Goal: Contribute content: Add original content to the website for others to see

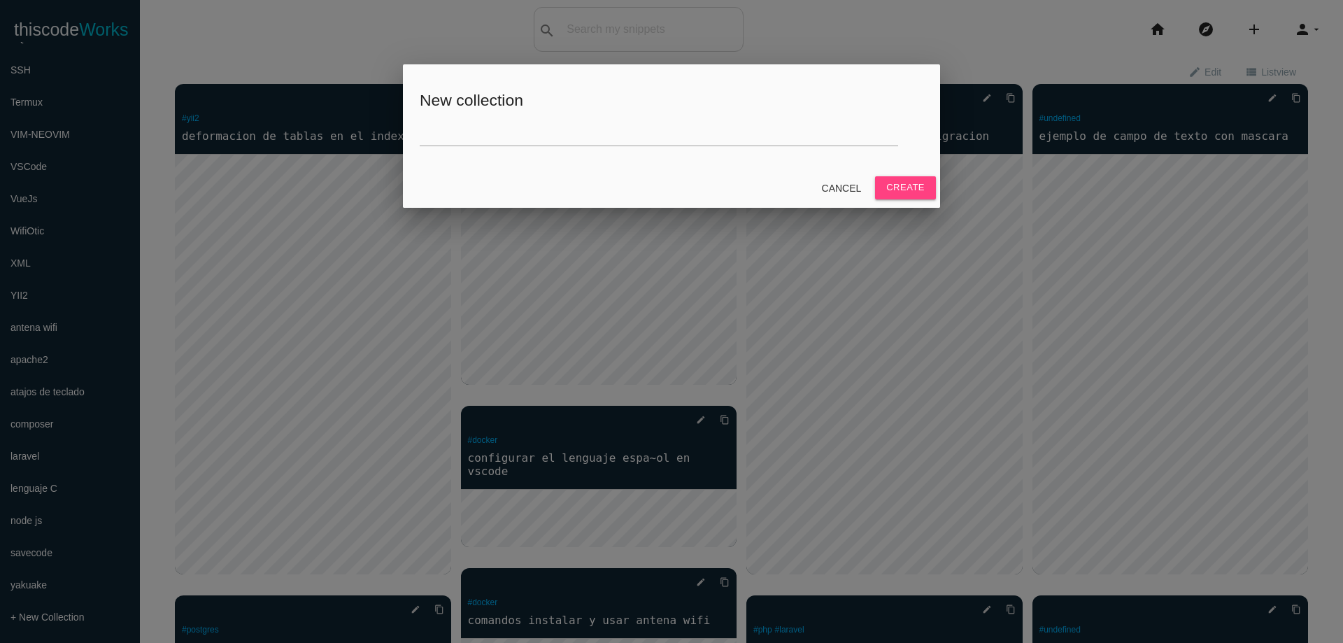
scroll to position [252, 0]
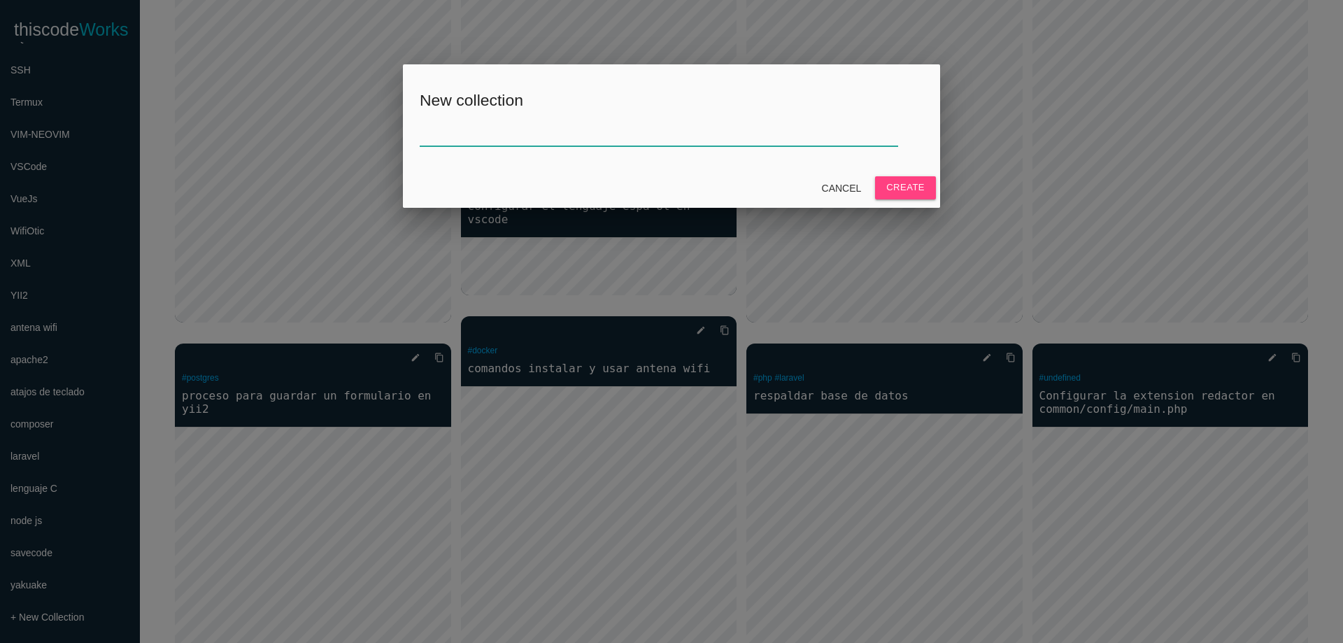
click at [577, 126] on input "text" at bounding box center [659, 131] width 479 height 30
type input "ZKbioaccess"
click at [900, 190] on button "Create" at bounding box center [905, 187] width 61 height 22
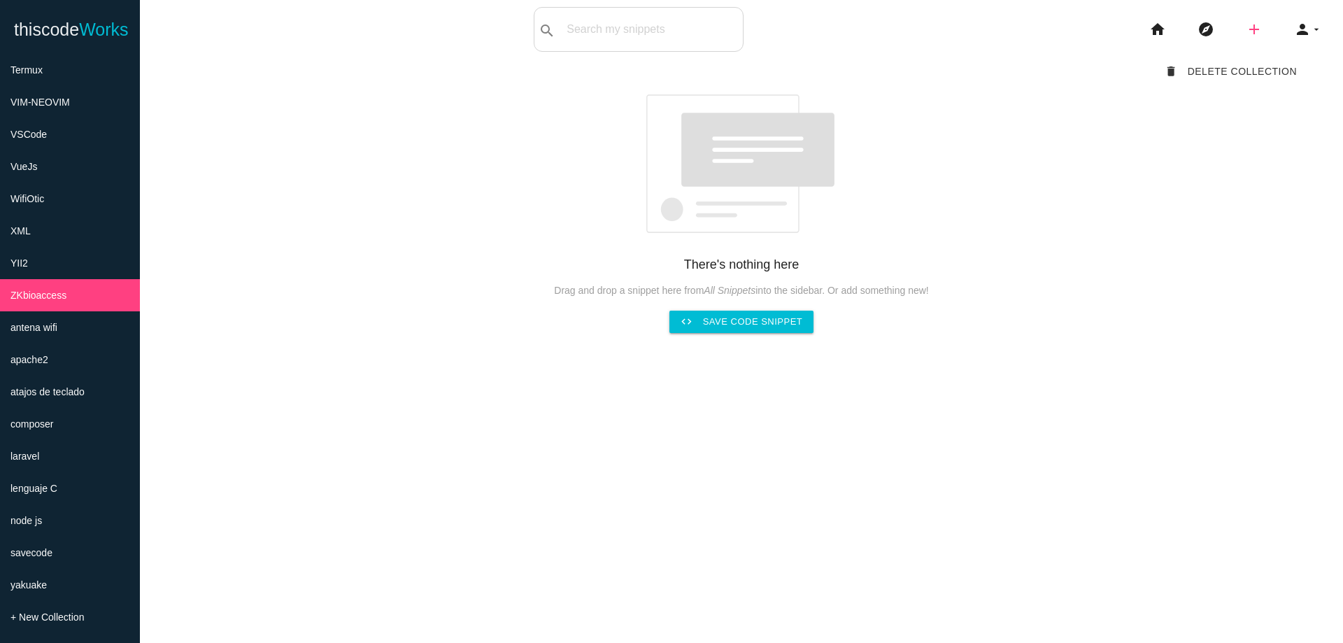
click at [1246, 34] on icon "add" at bounding box center [1254, 29] width 17 height 45
click at [1251, 29] on icon "code" at bounding box center [1255, 24] width 17 height 15
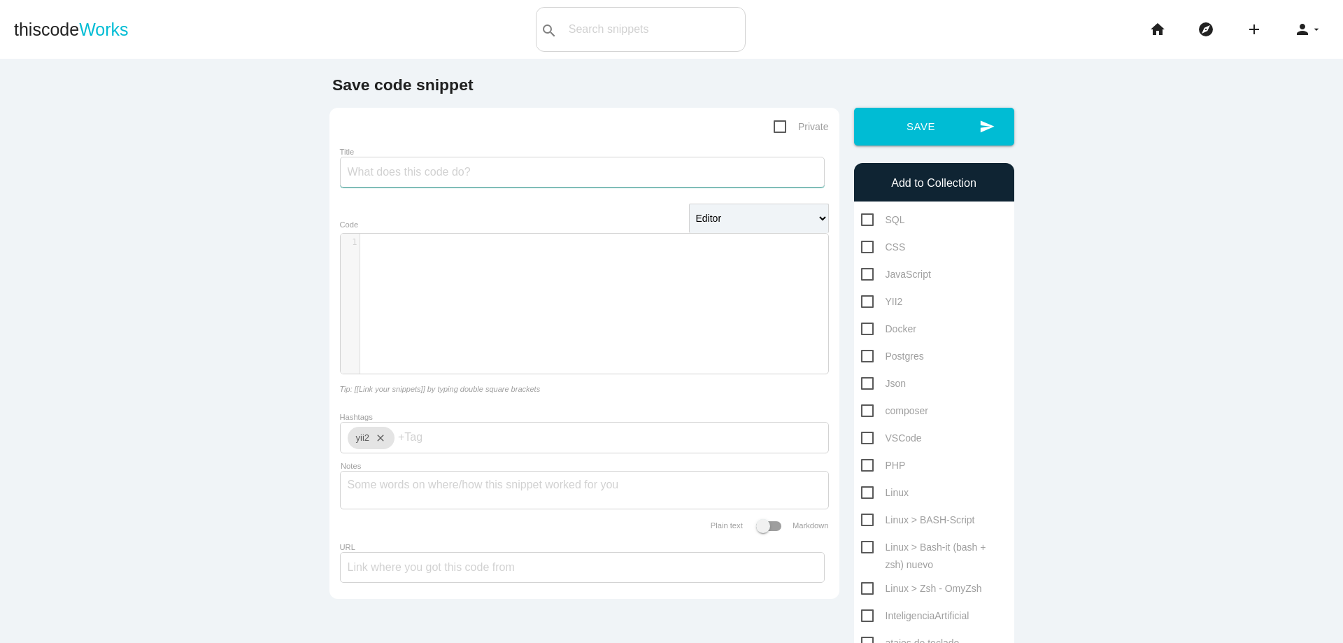
click at [629, 169] on input "Title" at bounding box center [582, 172] width 485 height 31
type input "sobre zkbioaccess"
click at [720, 297] on div "​ x 1 ​" at bounding box center [595, 314] width 509 height 161
click at [536, 265] on div "​ x 1 ​" at bounding box center [595, 314] width 509 height 161
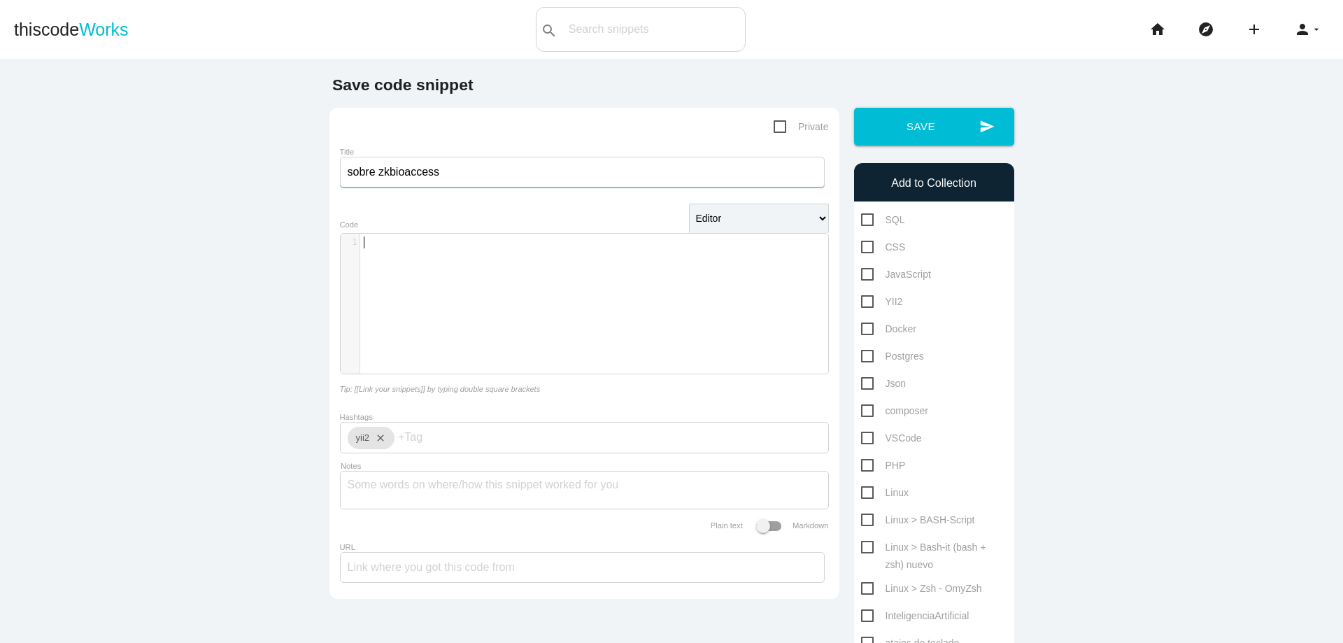
type textarea "guía paso a paso para configurar el sistema Aquí tienes una guía paso a paso pa…"
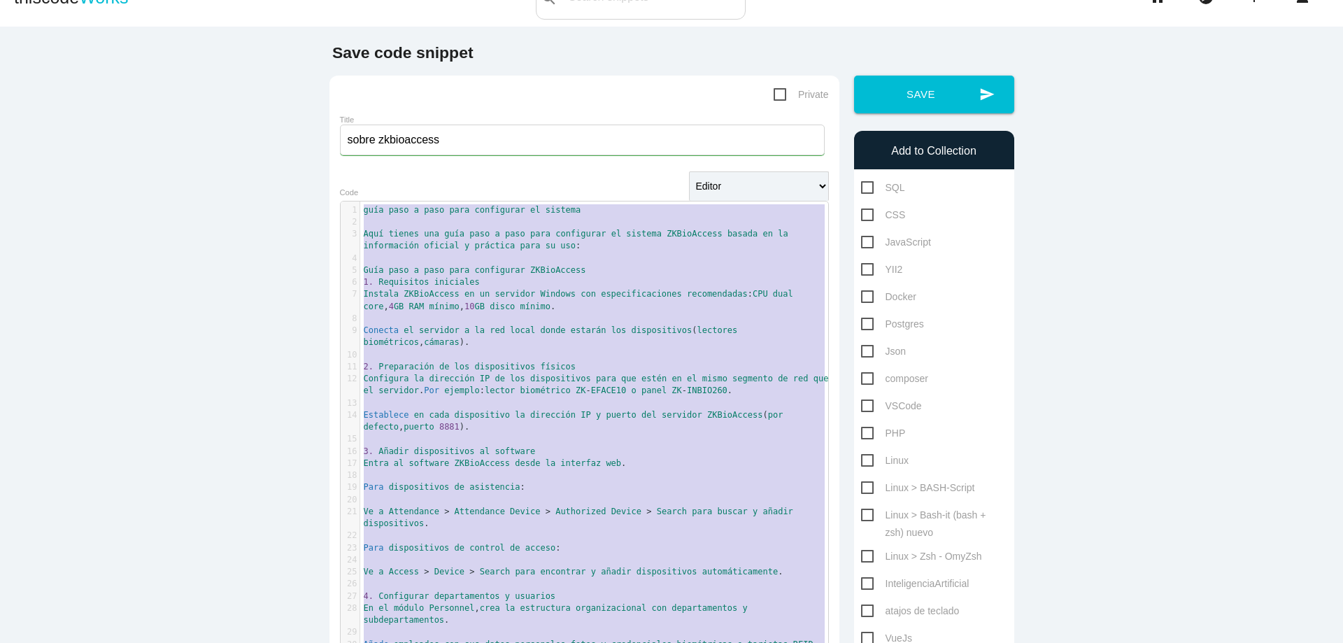
scroll to position [0, 0]
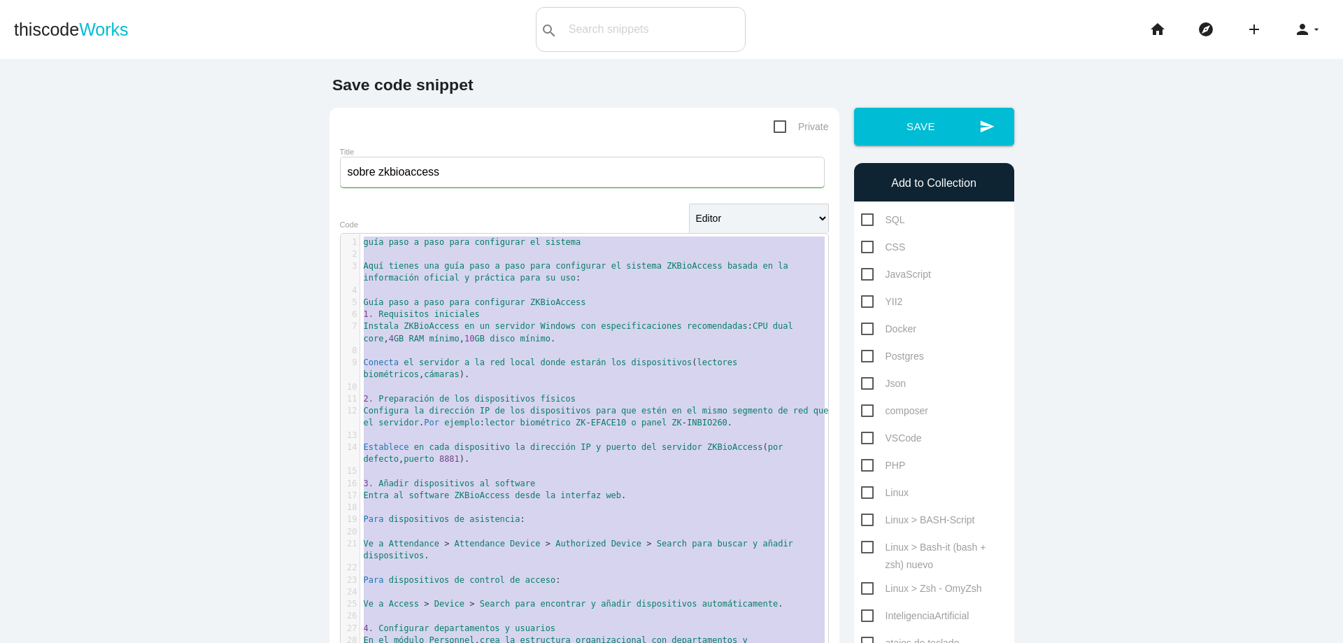
click at [656, 410] on span "estén" at bounding box center [654, 411] width 25 height 10
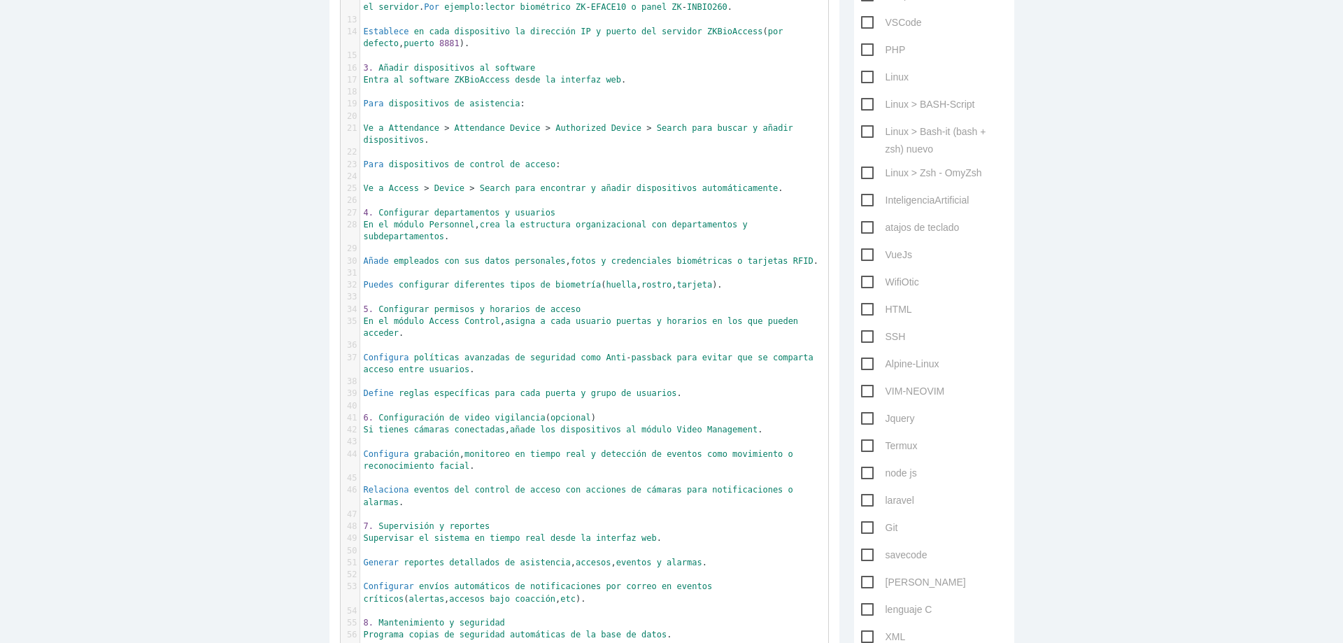
scroll to position [84, 0]
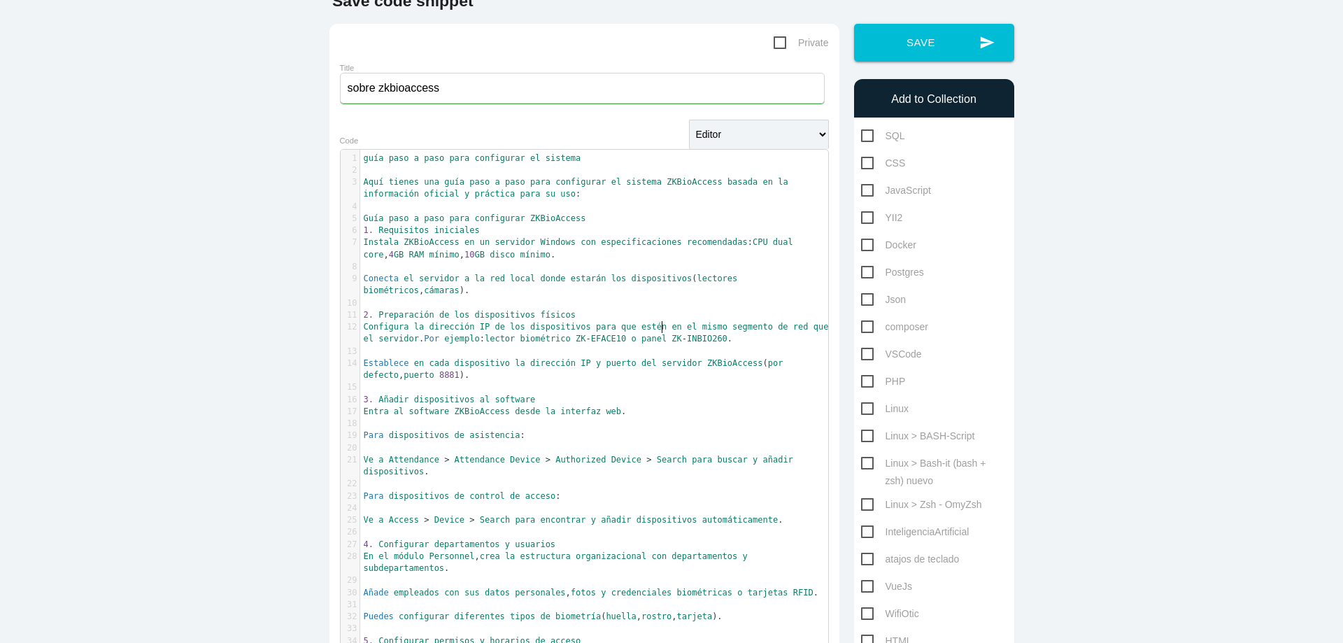
click at [376, 90] on input "sobre zkbioaccess" at bounding box center [582, 88] width 485 height 31
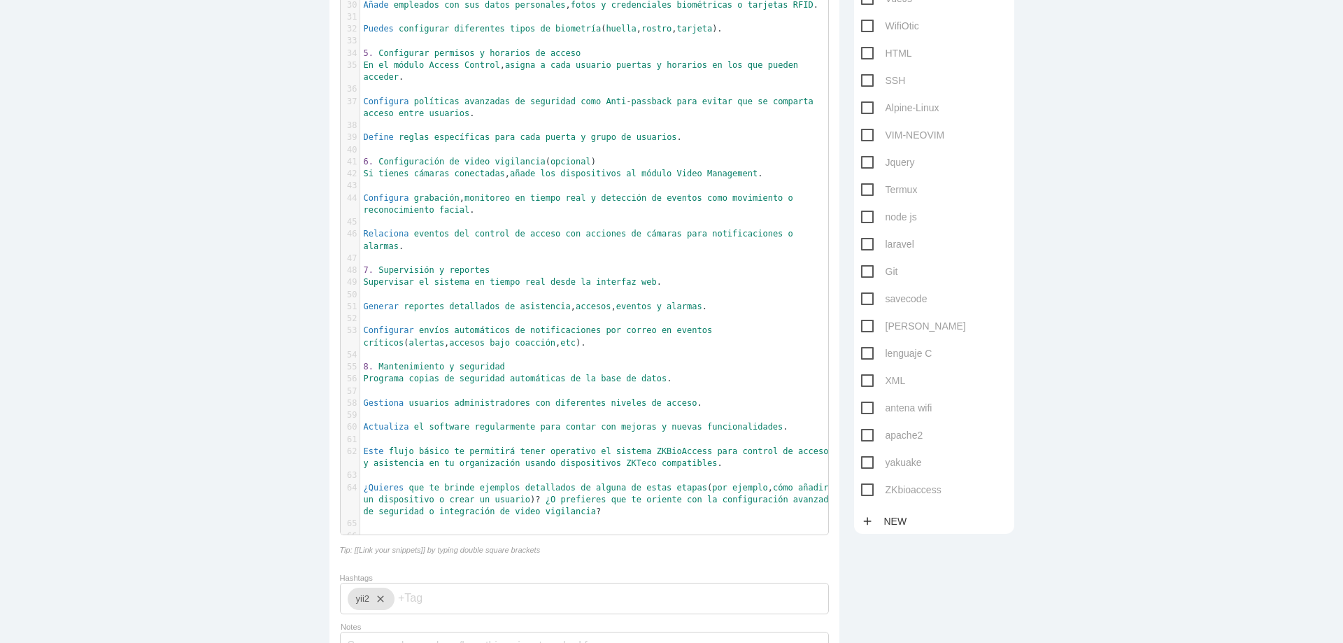
scroll to position [756, 0]
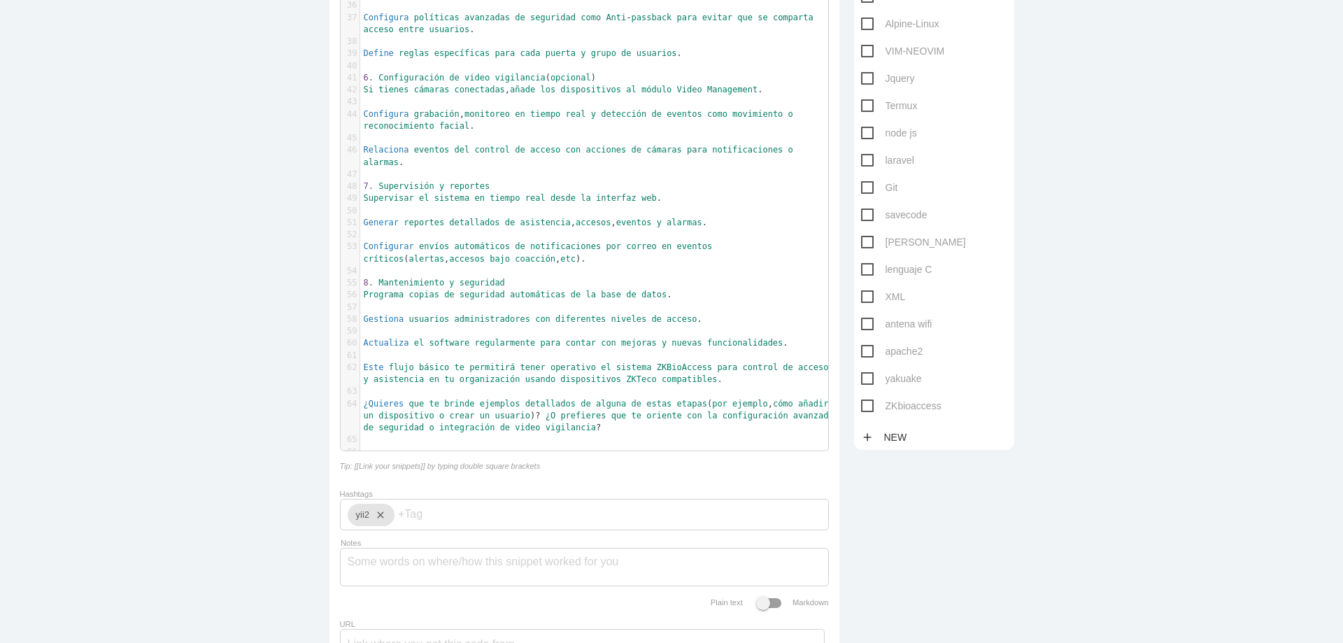
type input "zkbioaccess guia de uso"
click at [861, 410] on span "ZKbioaccess" at bounding box center [901, 405] width 80 height 17
click at [861, 407] on input "ZKbioaccess" at bounding box center [865, 401] width 9 height 9
checkbox input "true"
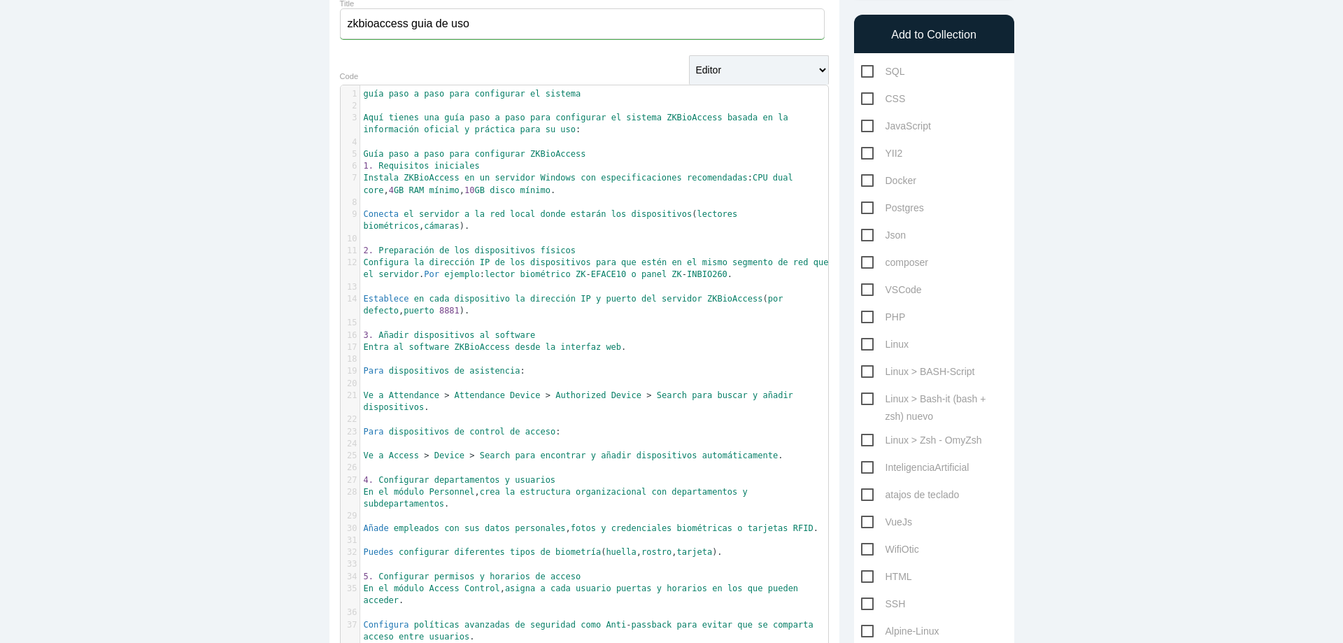
scroll to position [0, 0]
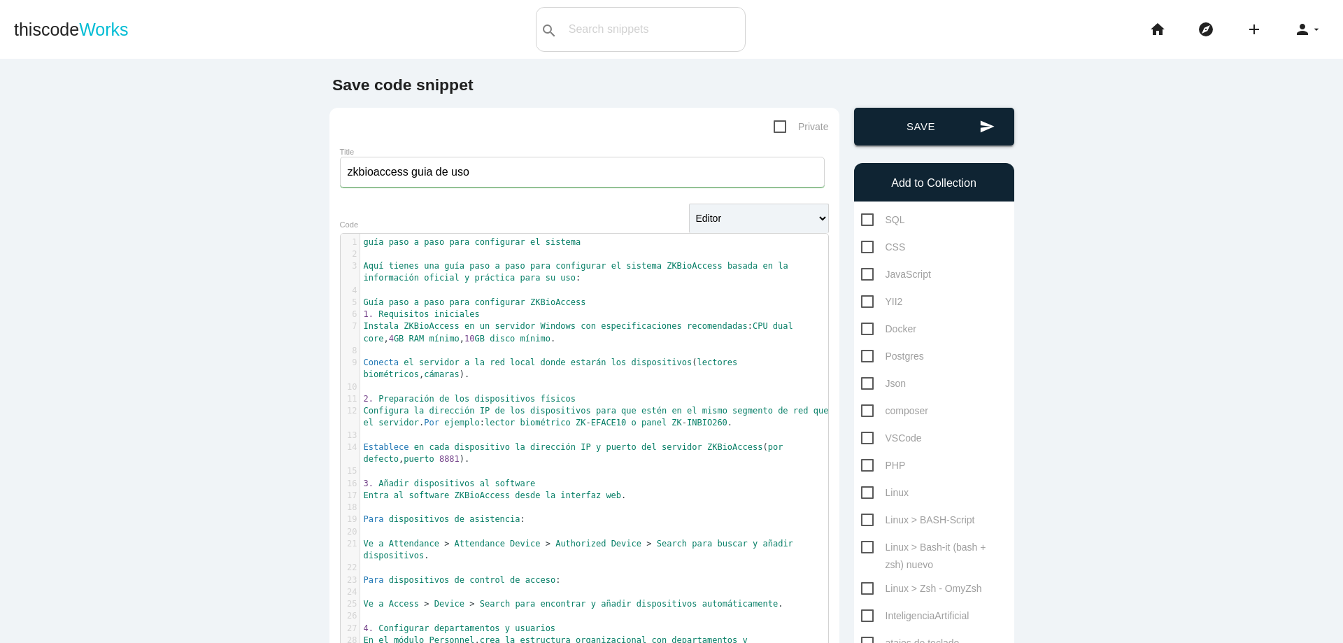
click at [911, 118] on button "send Save" at bounding box center [934, 127] width 160 height 38
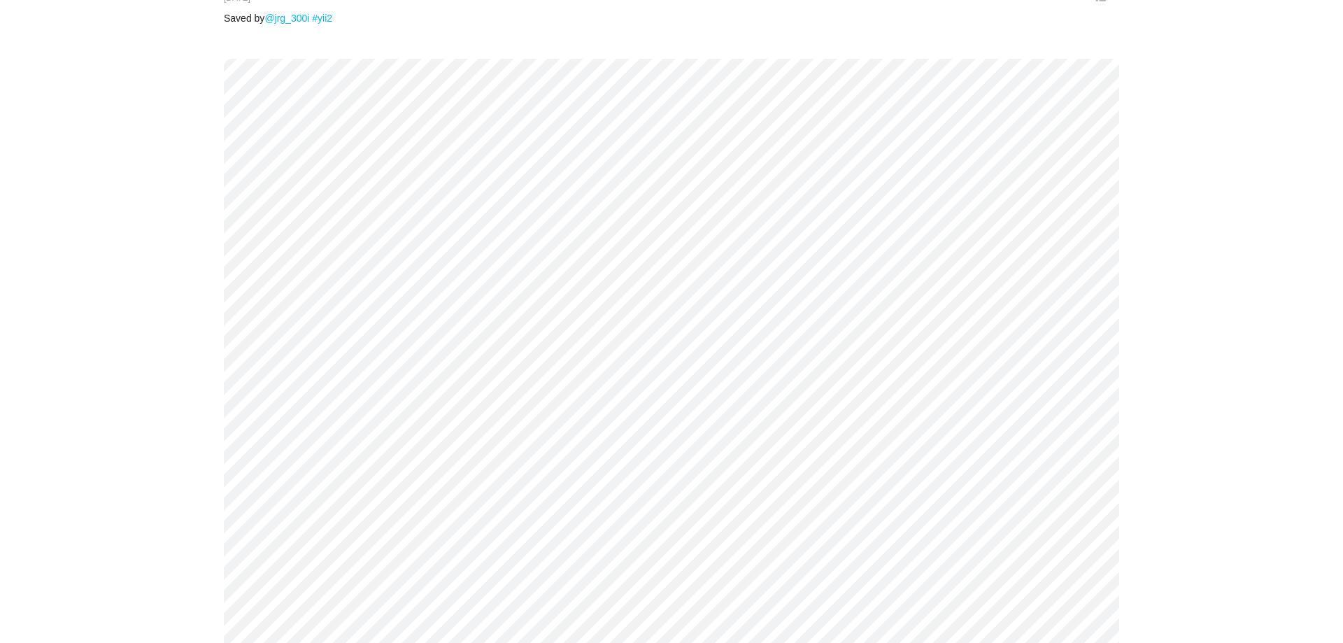
scroll to position [168, 0]
